Goal: Task Accomplishment & Management: Use online tool/utility

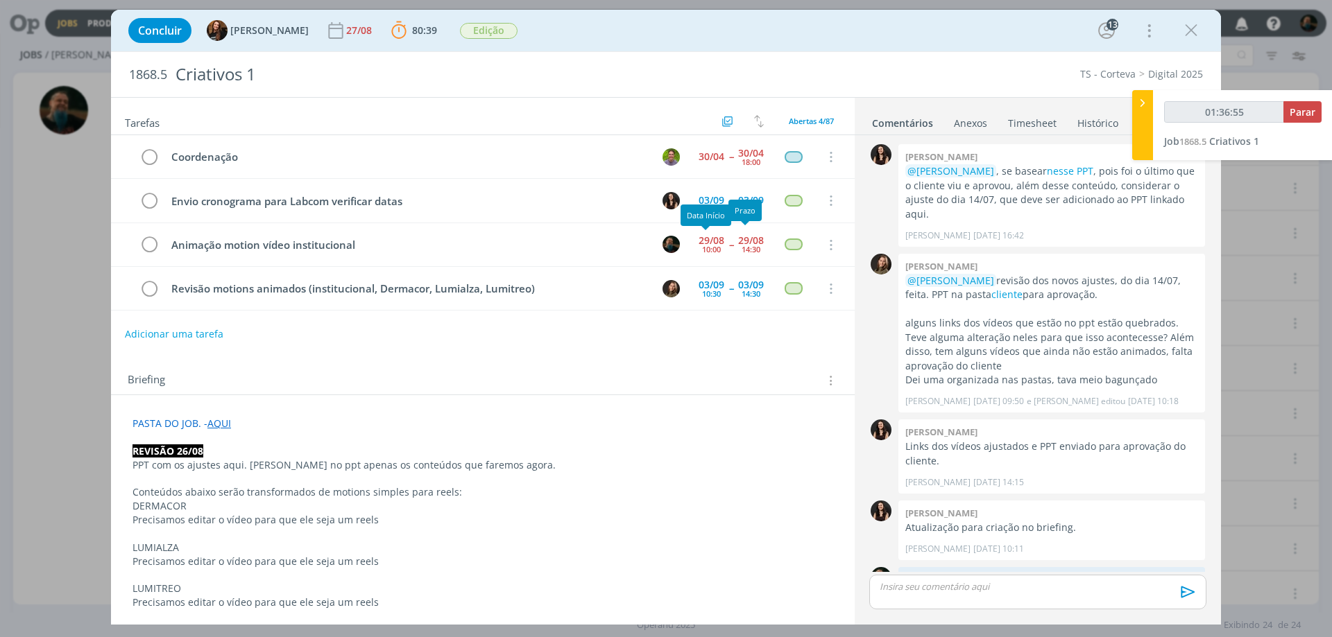
scroll to position [1577, 0]
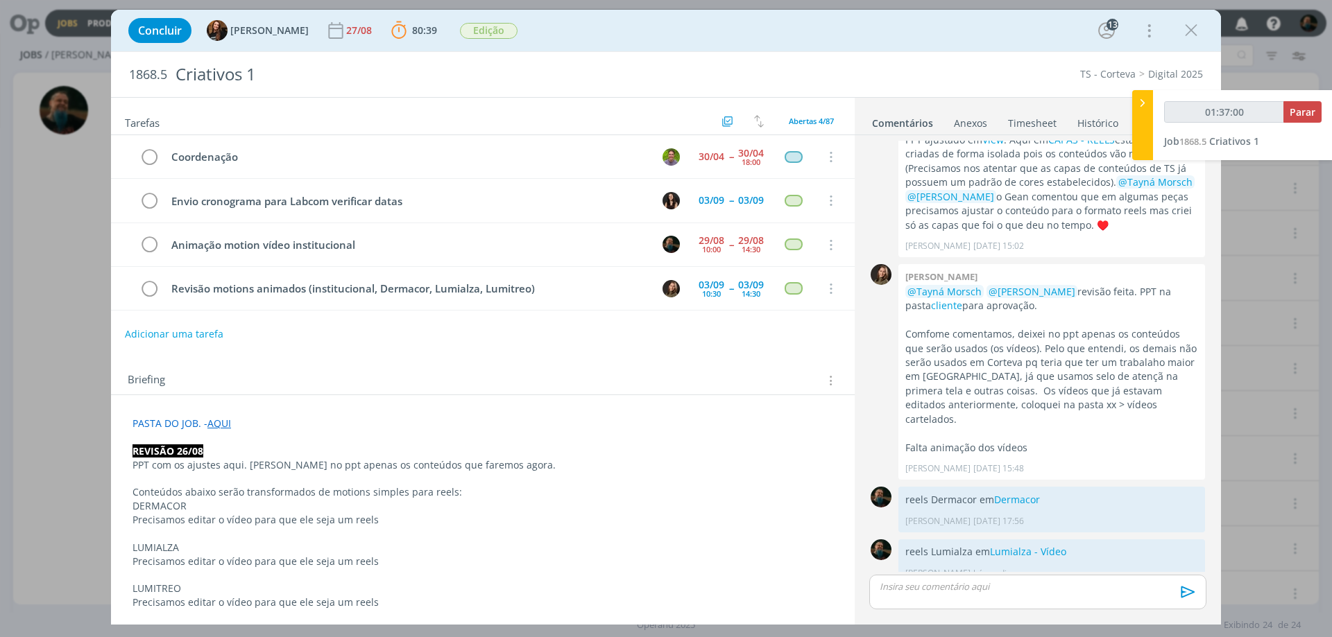
click at [221, 423] on link "AQUI" at bounding box center [219, 423] width 24 height 13
click at [266, 448] on link "[URL][DOMAIN_NAME]" at bounding box center [223, 450] width 105 height 18
click at [1046, 591] on p "dialog" at bounding box center [1037, 587] width 315 height 12
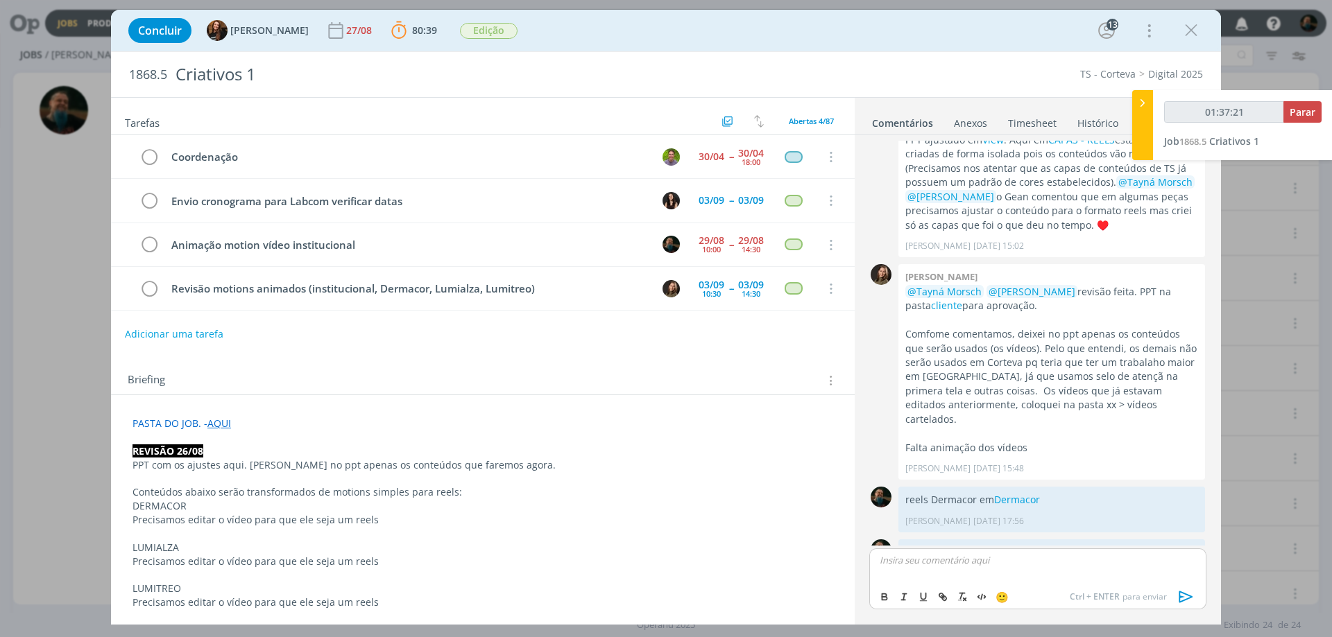
scroll to position [1603, 0]
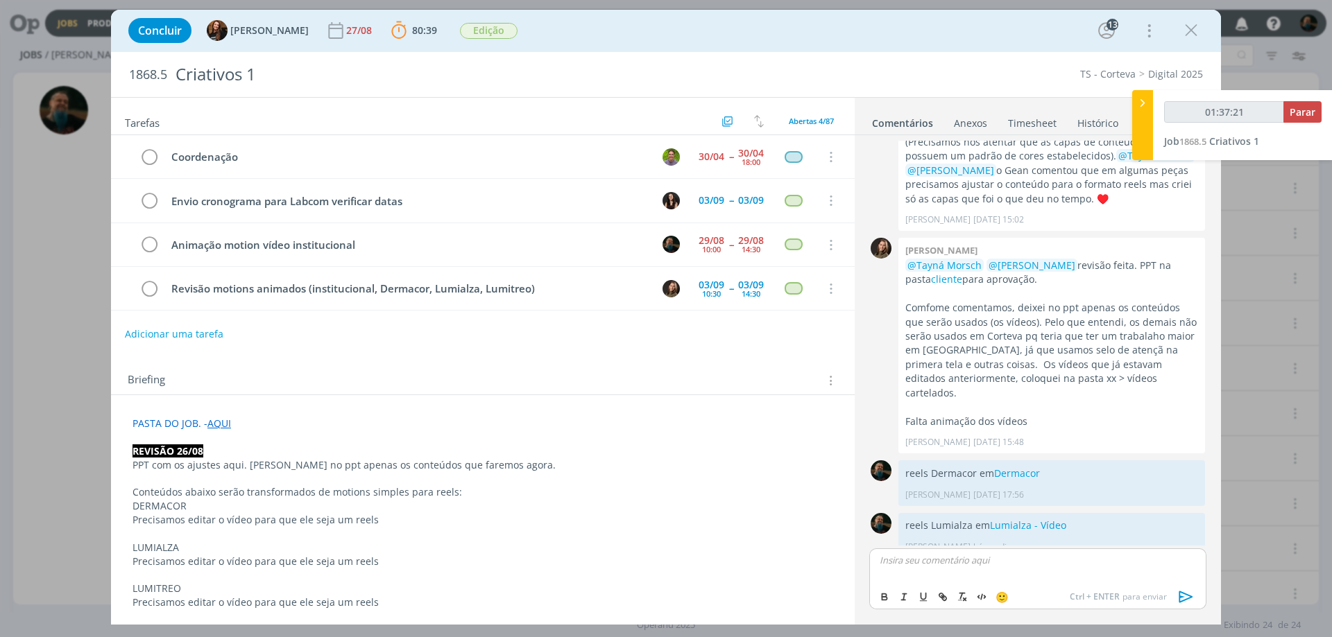
type input "01:37:22"
click at [1190, 595] on icon "dialog" at bounding box center [1186, 597] width 21 height 21
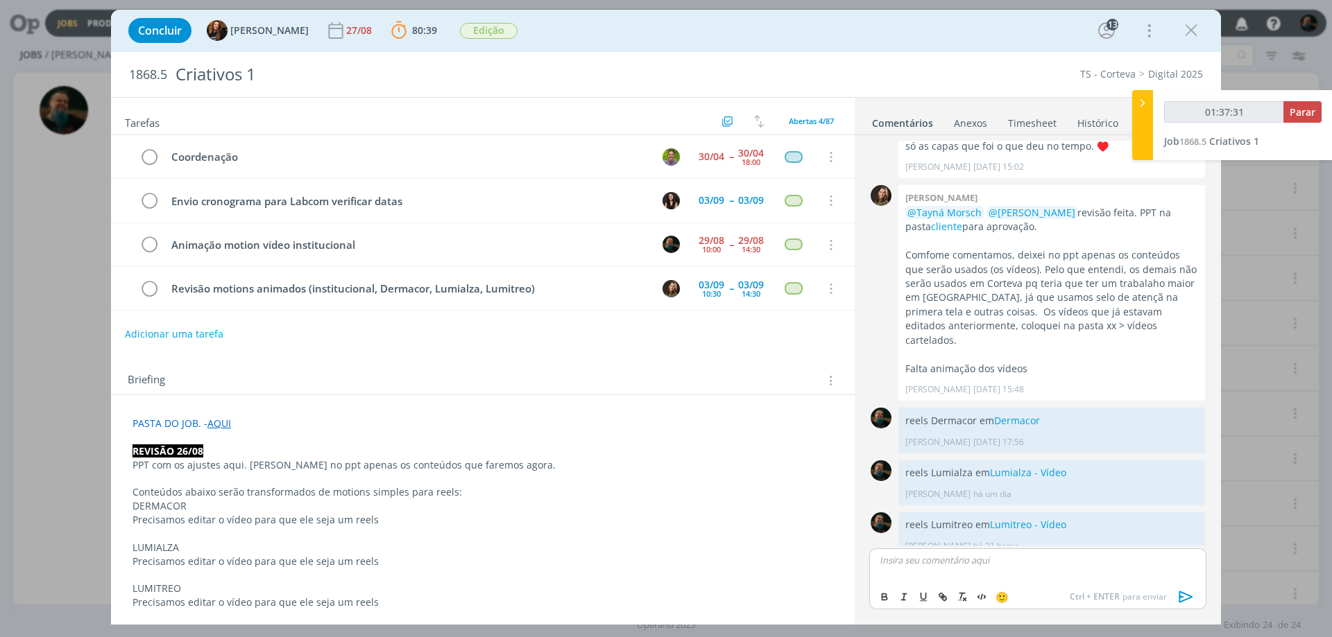
type input "01:37:32"
click at [1311, 114] on span "Parar" at bounding box center [1303, 111] width 26 height 13
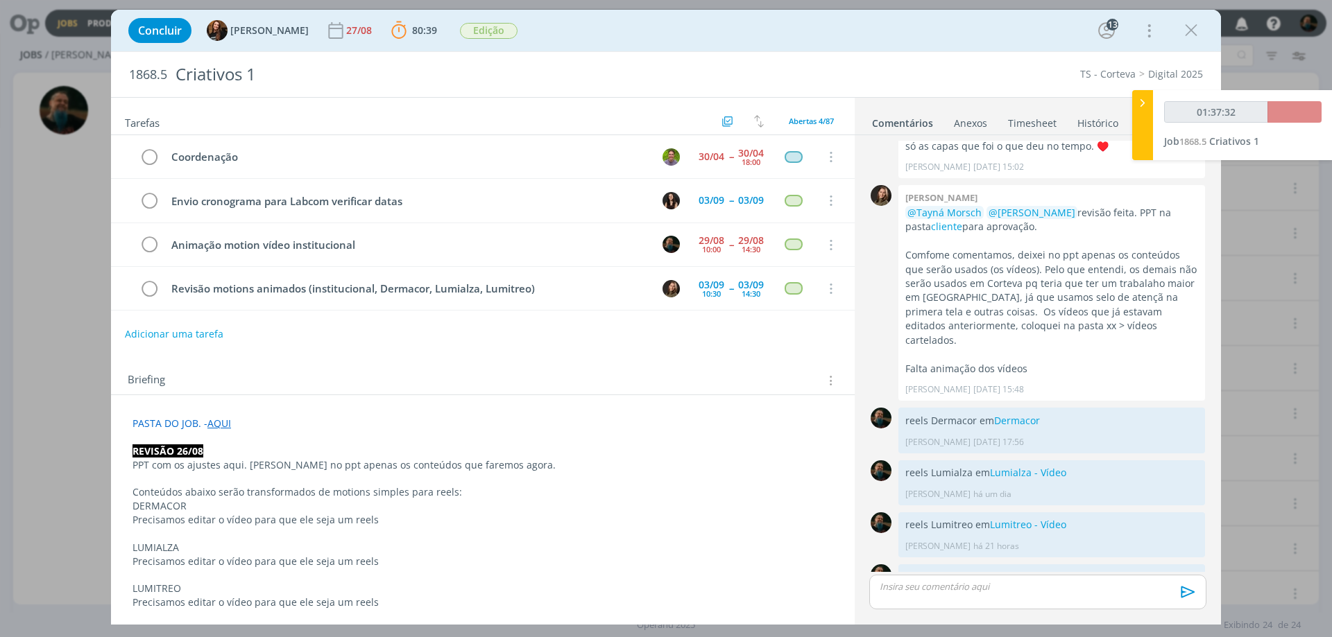
scroll to position [1629, 0]
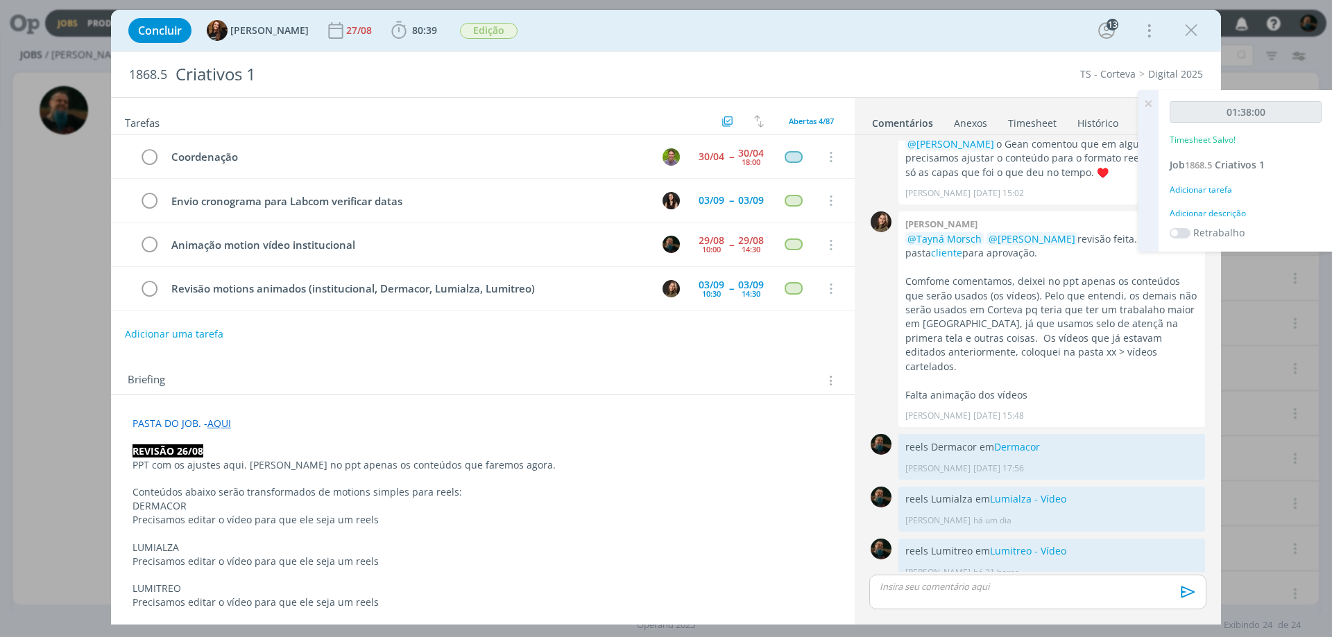
click at [1237, 208] on div "Adicionar descrição" at bounding box center [1246, 213] width 152 height 12
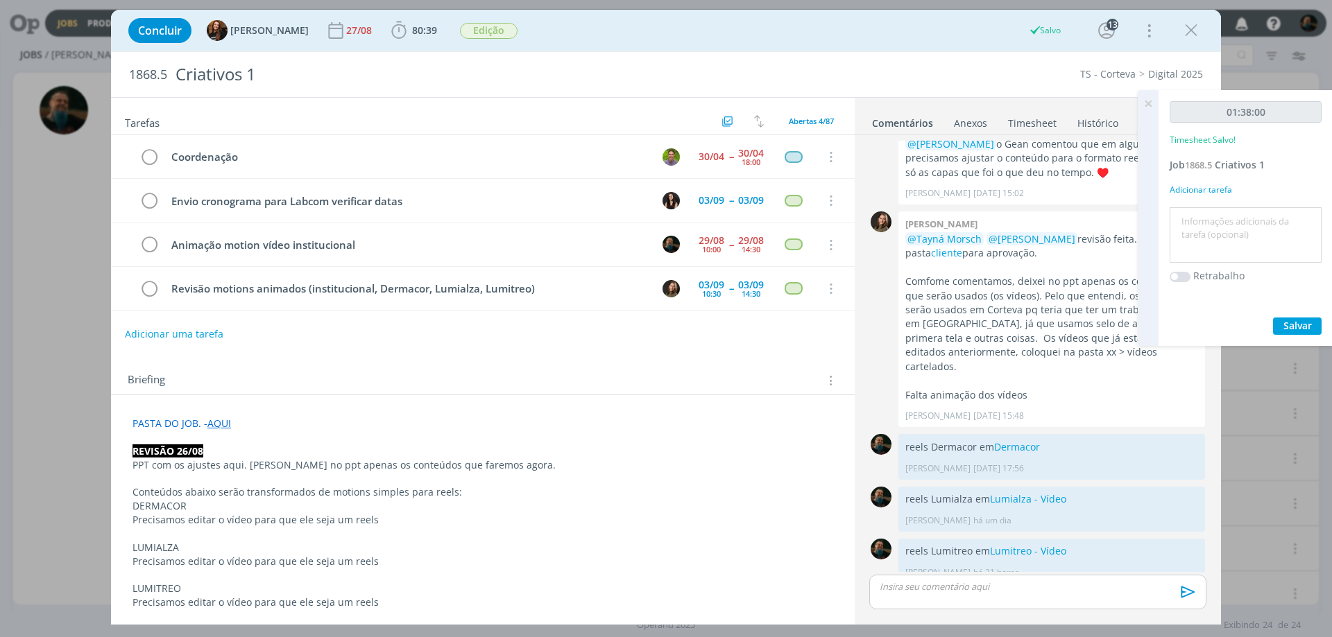
click at [1239, 214] on textarea at bounding box center [1245, 235] width 145 height 49
type textarea "motion institucional"
click at [1297, 319] on span "Salvar" at bounding box center [1297, 325] width 28 height 13
click at [1149, 103] on icon at bounding box center [1148, 103] width 25 height 27
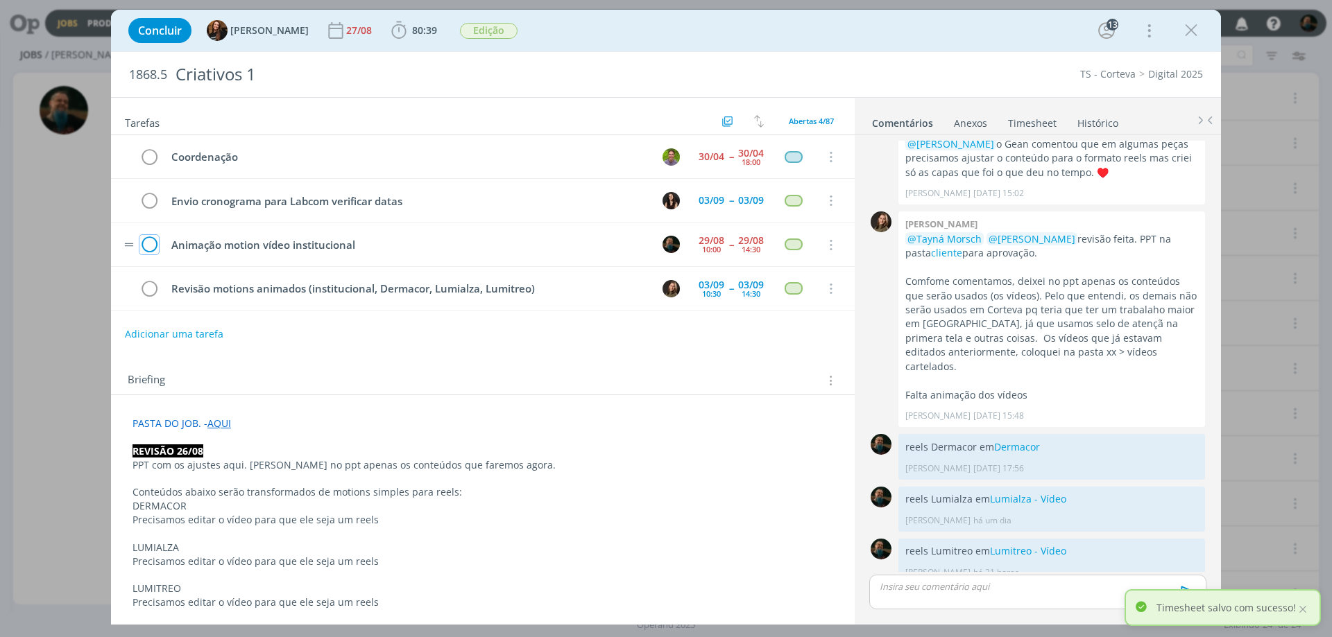
click at [153, 241] on icon "dialog" at bounding box center [148, 245] width 19 height 21
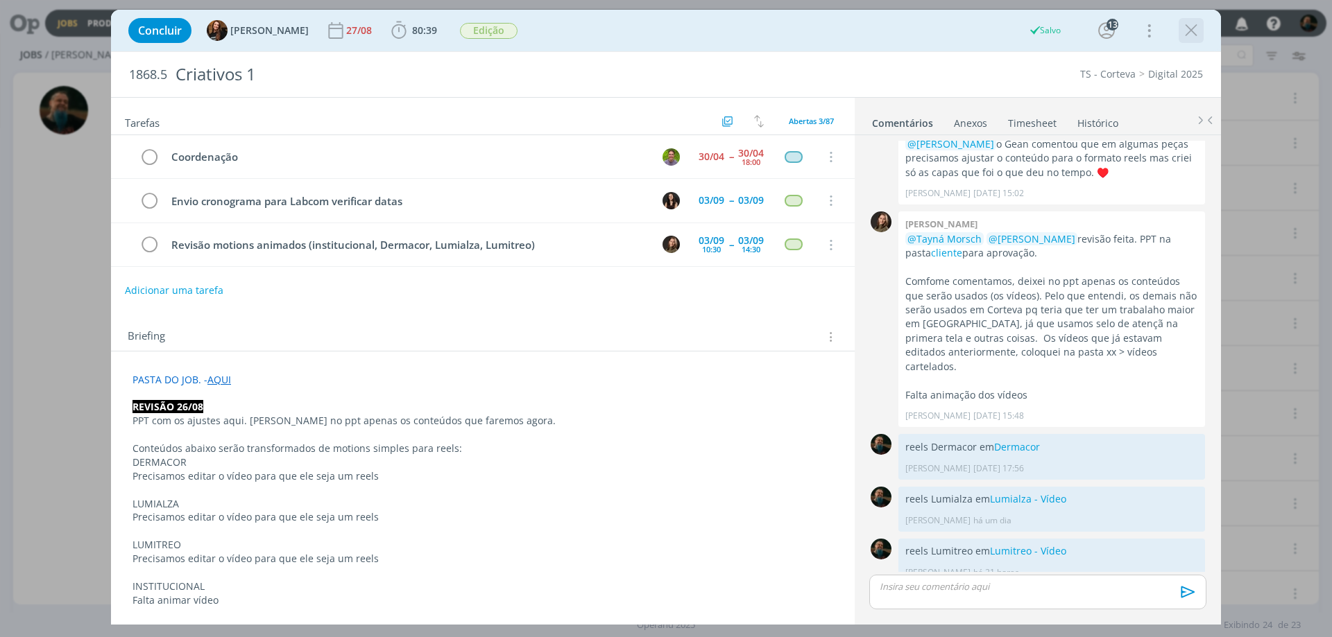
click at [1192, 27] on icon "dialog" at bounding box center [1191, 30] width 21 height 21
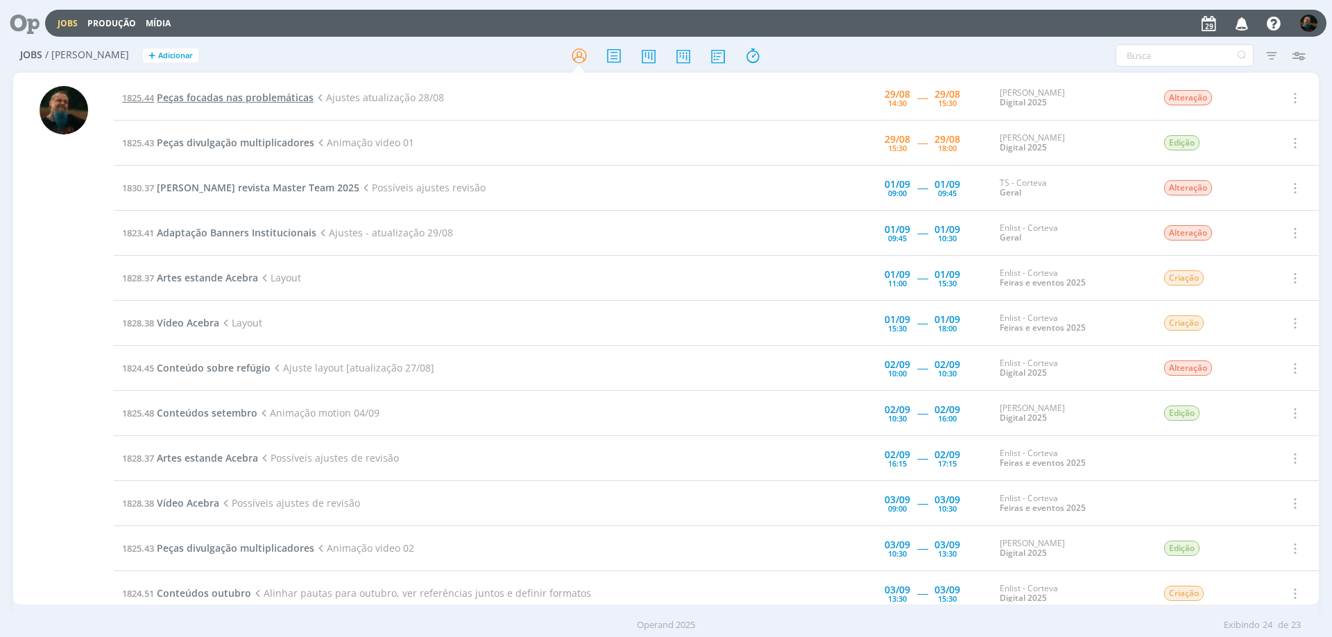
click at [246, 94] on span "Peças focadas nas problemáticas" at bounding box center [235, 97] width 157 height 13
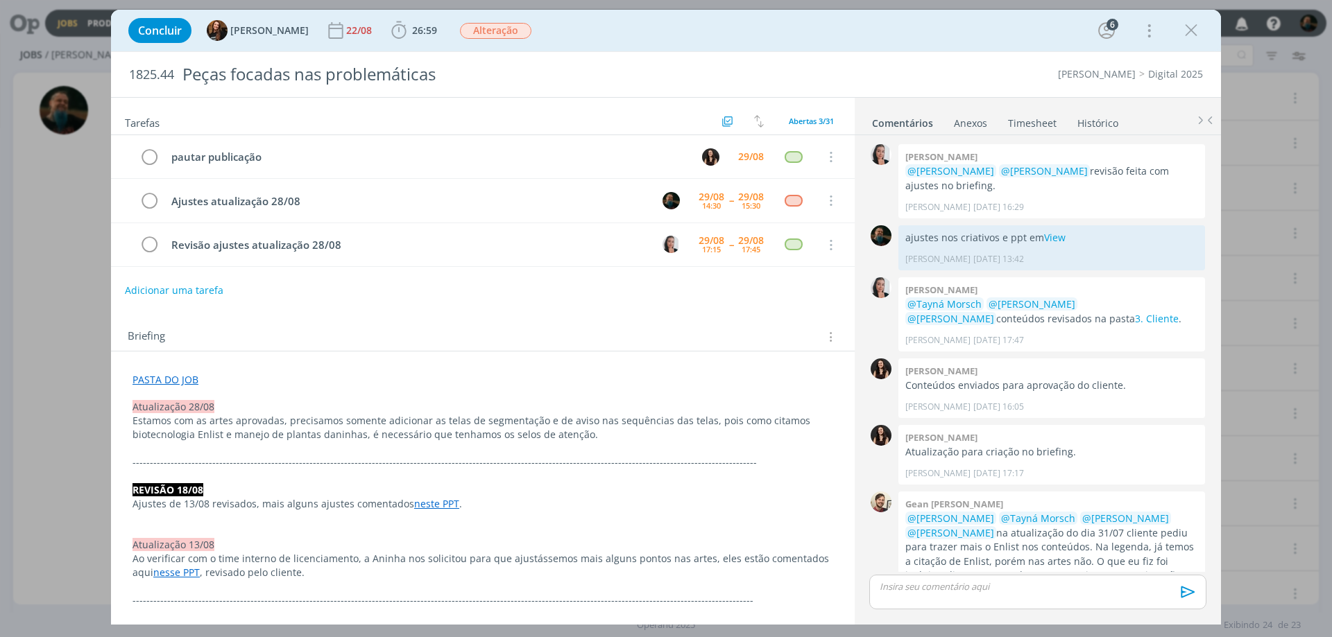
scroll to position [1156, 0]
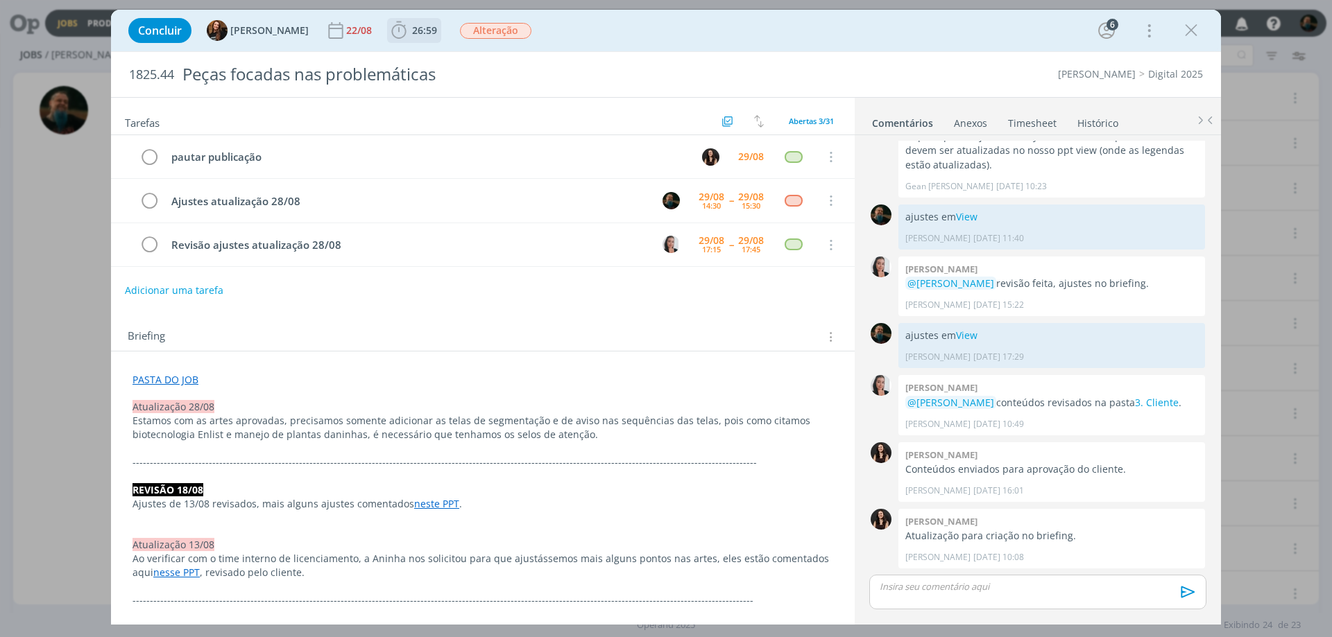
click at [412, 35] on span "26:59" at bounding box center [424, 30] width 25 height 13
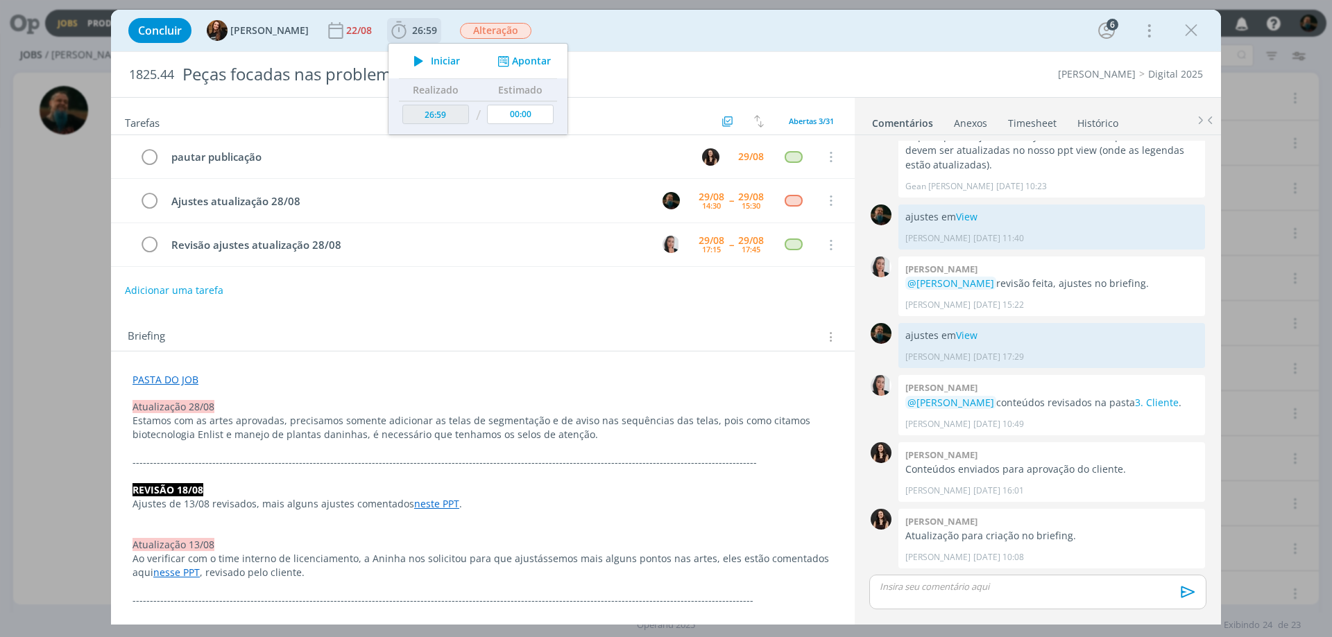
click at [431, 61] on span "Iniciar" at bounding box center [445, 61] width 29 height 10
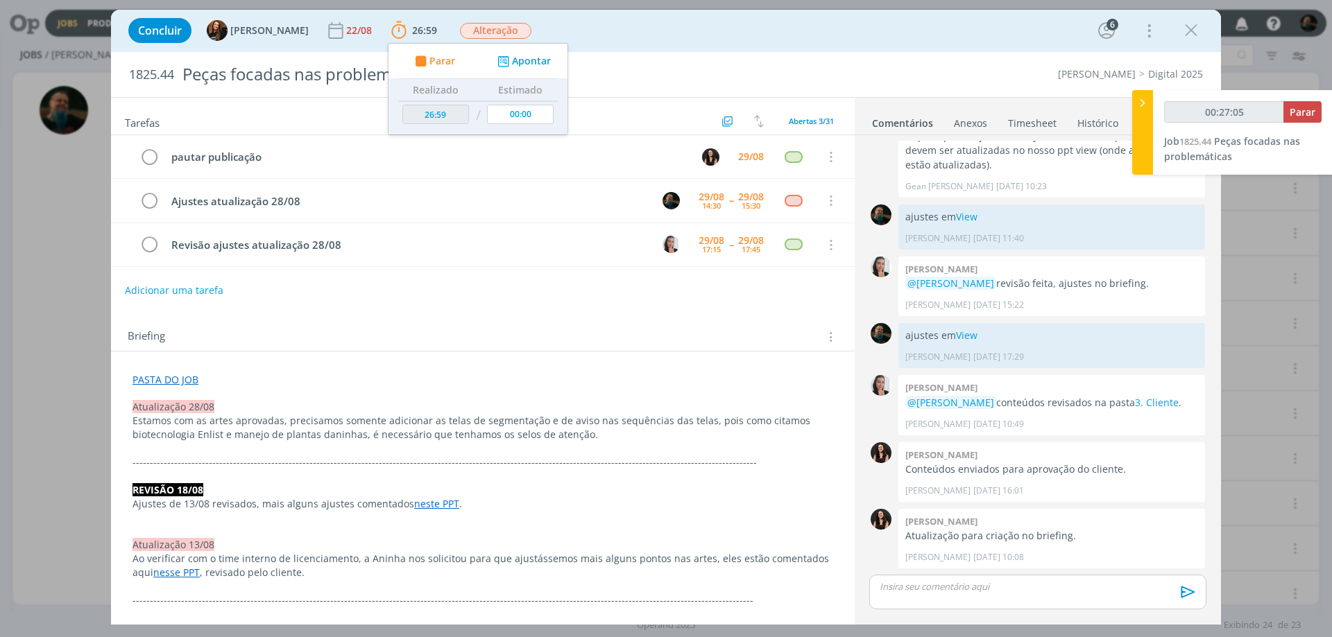
type input "00:28:04"
